Goal: Find specific page/section: Find specific page/section

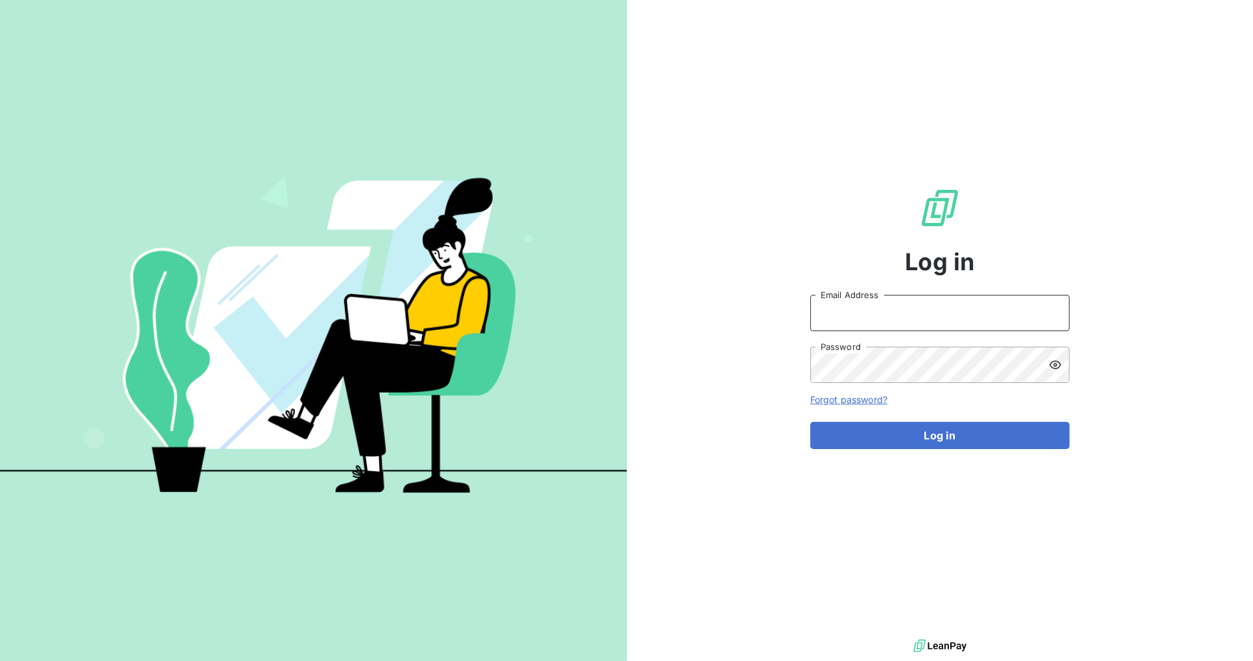
type input "[PERSON_NAME][EMAIL_ADDRESS][DOMAIN_NAME]"
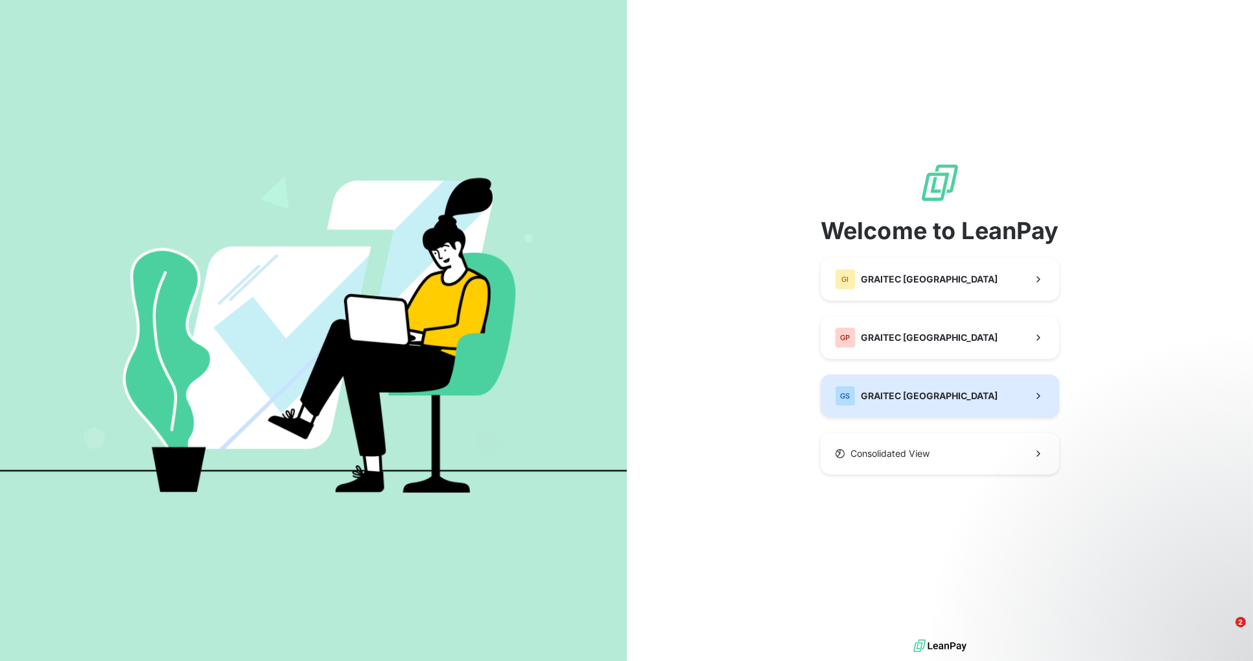
click at [936, 398] on button "GS GRAITEC [GEOGRAPHIC_DATA]" at bounding box center [940, 396] width 239 height 43
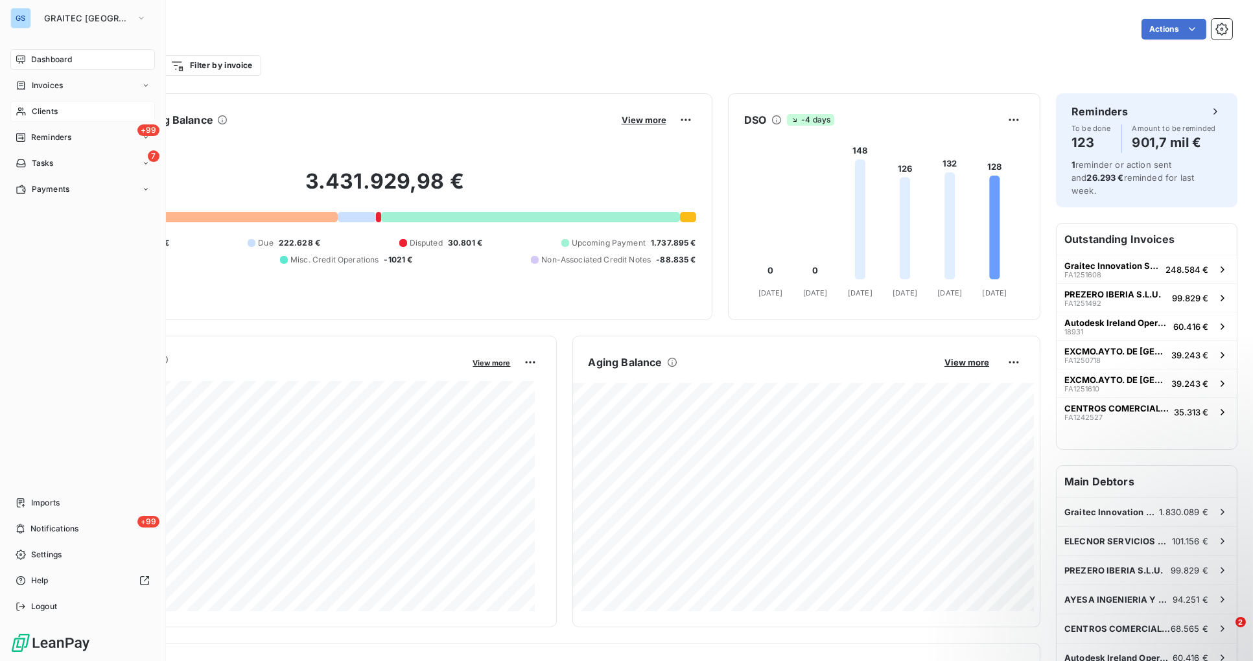
click at [51, 115] on span "Clients" at bounding box center [45, 112] width 26 height 12
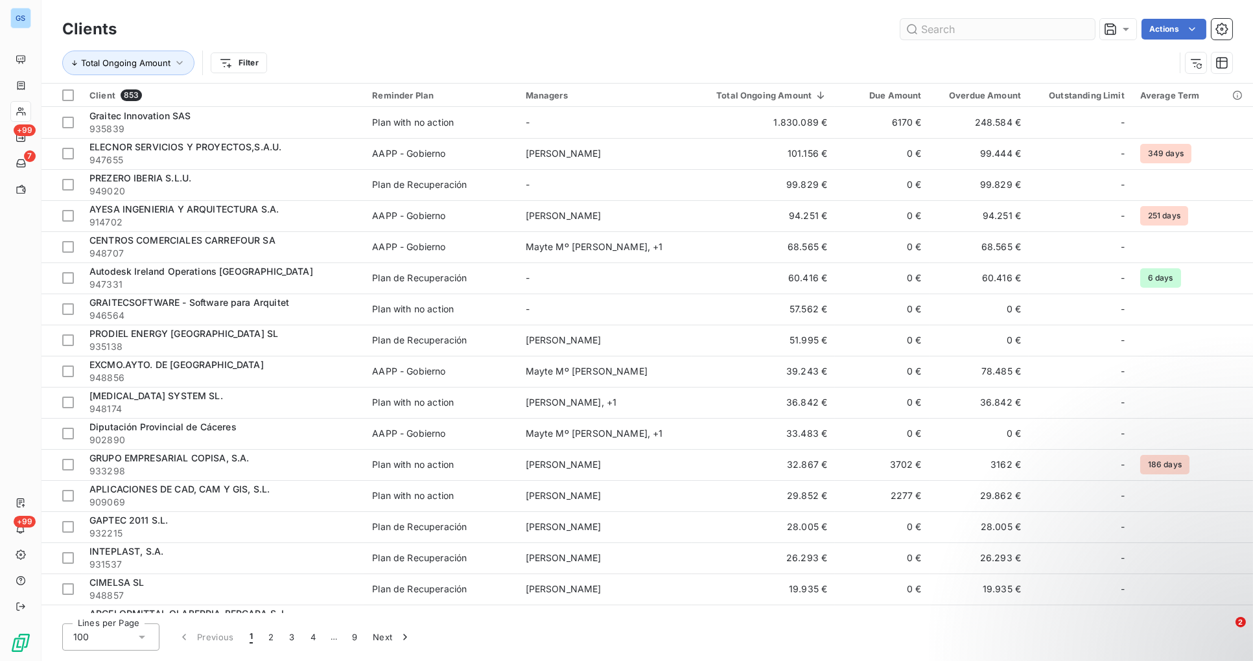
click at [945, 31] on input "text" at bounding box center [998, 29] width 195 height 21
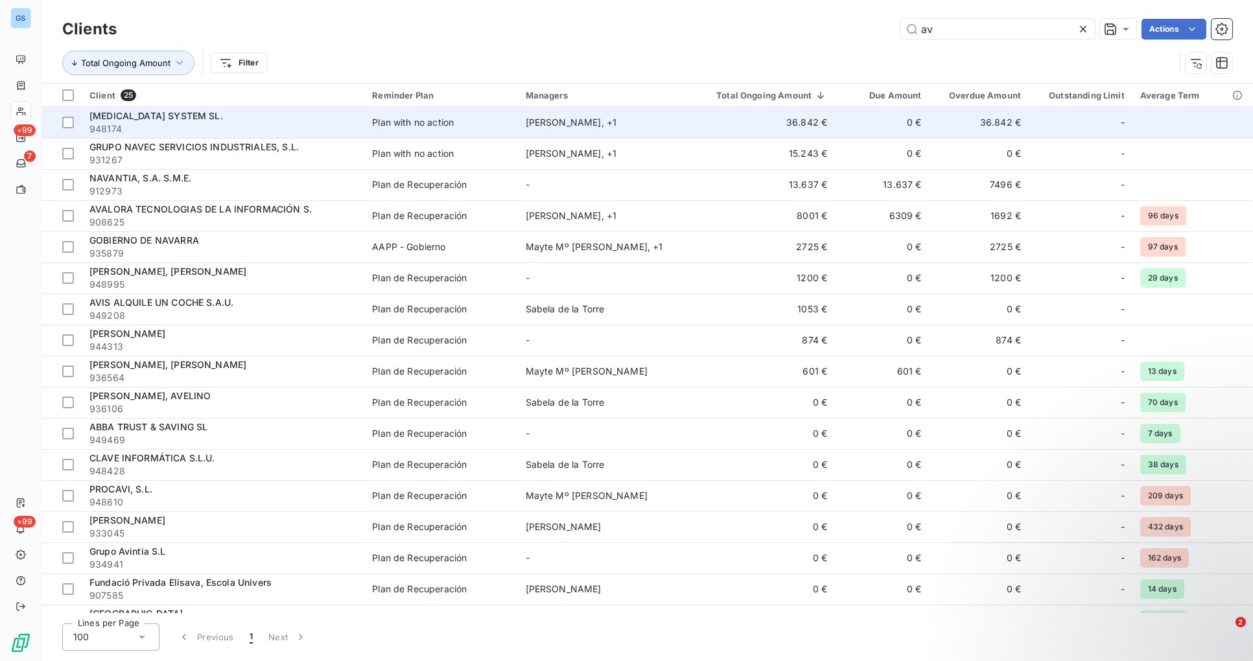
type input "av"
click at [137, 119] on span "[MEDICAL_DATA] SYSTEM SL." at bounding box center [156, 115] width 134 height 11
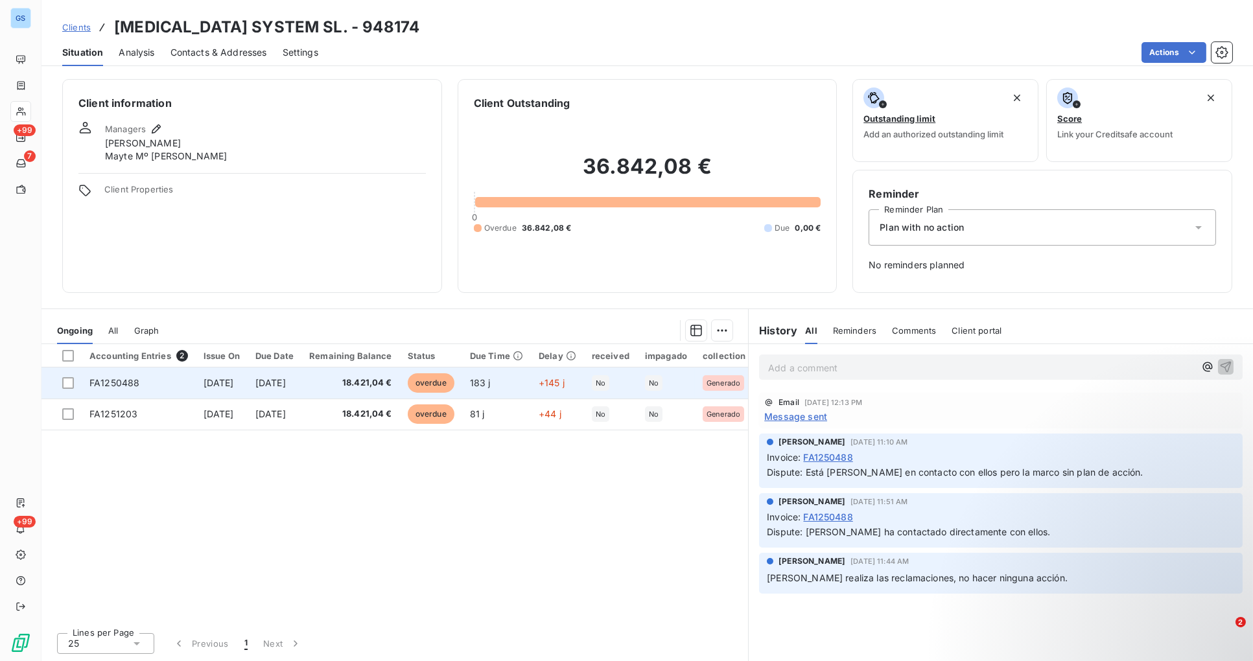
click at [111, 380] on span "FA1250488" at bounding box center [114, 382] width 50 height 11
